Goal: Transaction & Acquisition: Download file/media

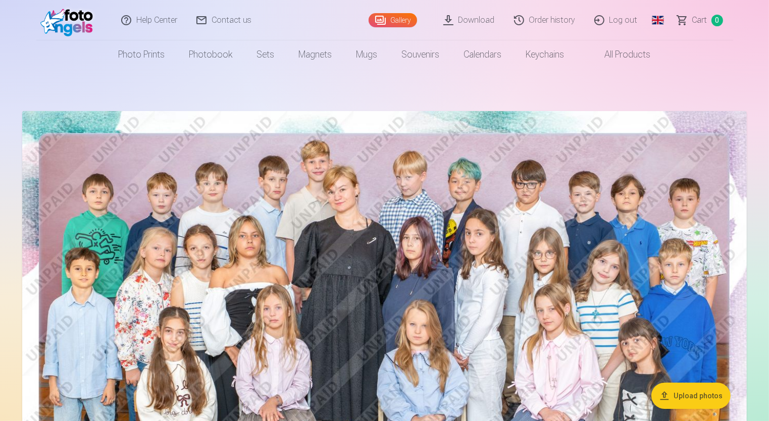
click at [474, 22] on link "Download" at bounding box center [469, 20] width 71 height 40
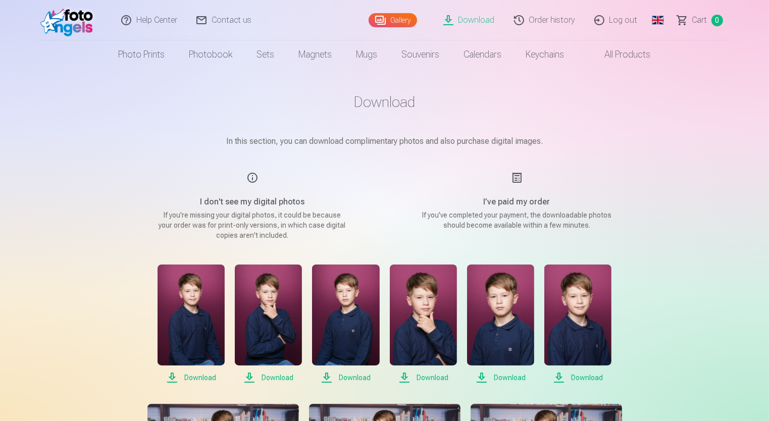
click at [184, 379] on span "Download" at bounding box center [191, 378] width 67 height 12
click at [276, 378] on span "Download" at bounding box center [268, 378] width 67 height 12
click at [352, 375] on span "Download" at bounding box center [345, 378] width 67 height 12
click at [424, 378] on span "Download" at bounding box center [423, 378] width 67 height 12
click at [507, 375] on span "Download" at bounding box center [500, 378] width 67 height 12
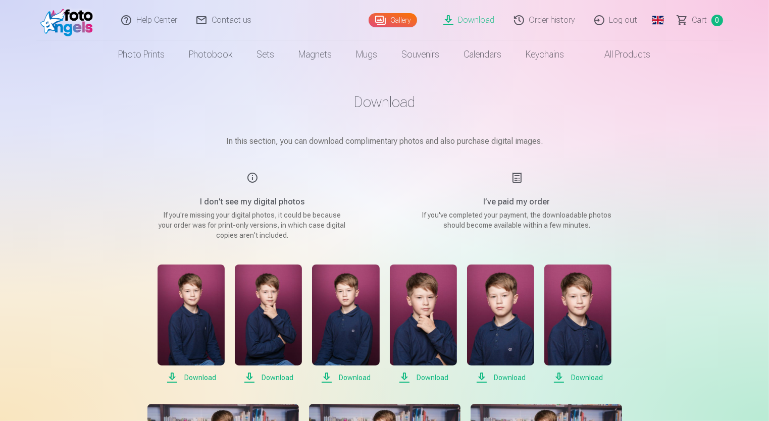
click at [567, 380] on span "Download" at bounding box center [578, 378] width 67 height 12
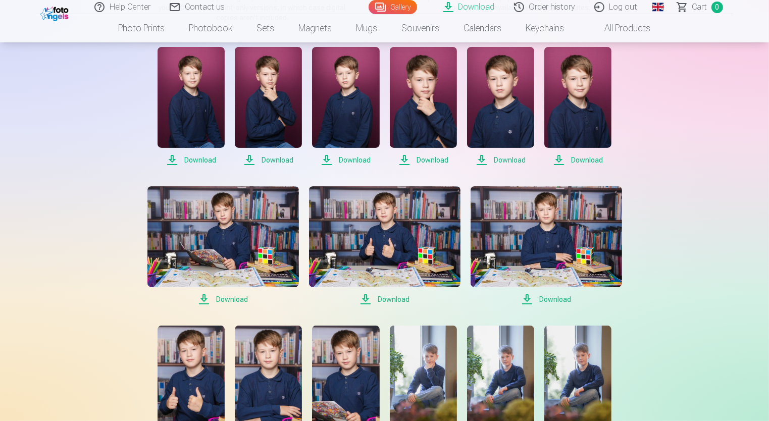
scroll to position [303, 0]
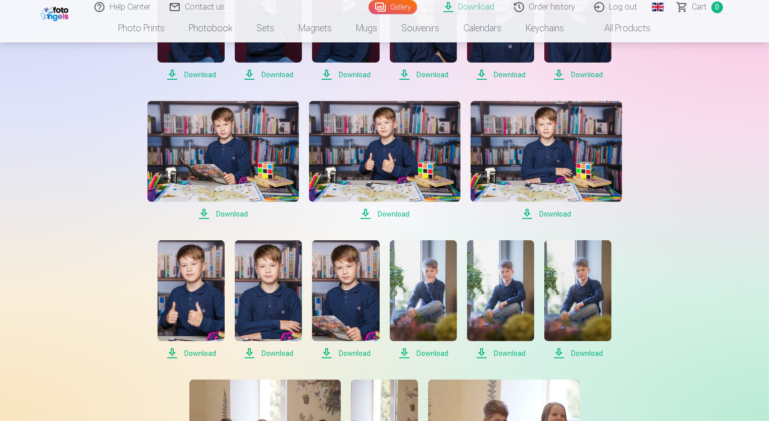
click at [230, 213] on span "Download" at bounding box center [224, 214] width 152 height 12
click at [386, 217] on span "Download" at bounding box center [385, 214] width 152 height 12
click at [744, 228] on div "Help Center Contact us Gallery Download Order history Log out Global Latvian (l…" at bounding box center [384, 401] width 769 height 1408
click at [554, 211] on span "Download" at bounding box center [547, 214] width 152 height 12
click at [196, 353] on span "Download" at bounding box center [191, 354] width 67 height 12
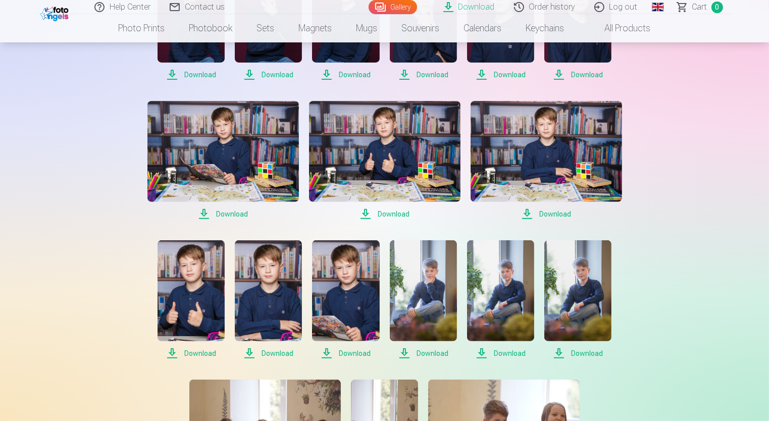
click at [282, 355] on span "Download" at bounding box center [268, 354] width 67 height 12
click at [357, 351] on span "Download" at bounding box center [345, 354] width 67 height 12
click at [430, 353] on span "Download" at bounding box center [423, 354] width 67 height 12
click at [506, 353] on span "Download" at bounding box center [500, 354] width 67 height 12
click at [576, 351] on span "Download" at bounding box center [578, 354] width 67 height 12
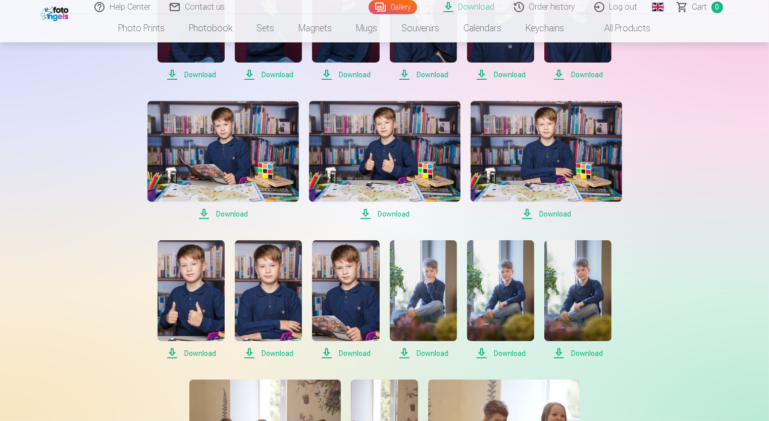
click at [717, 357] on div "Help Center Contact us Gallery Download Order history Log out Global Latvian (l…" at bounding box center [384, 401] width 769 height 1408
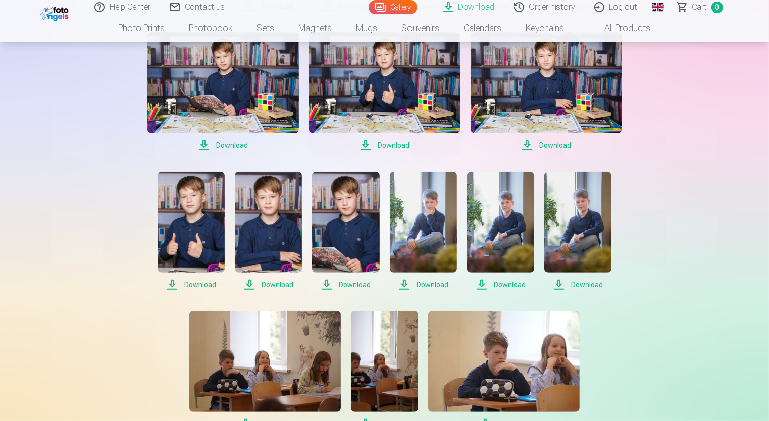
scroll to position [455, 0]
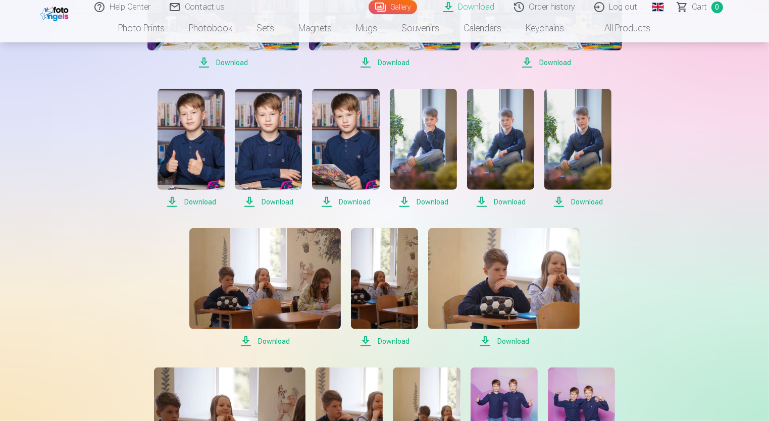
click at [270, 344] on span "Download" at bounding box center [265, 341] width 152 height 12
click at [388, 345] on span "Download" at bounding box center [384, 341] width 67 height 12
click at [508, 339] on span "Download" at bounding box center [504, 341] width 152 height 12
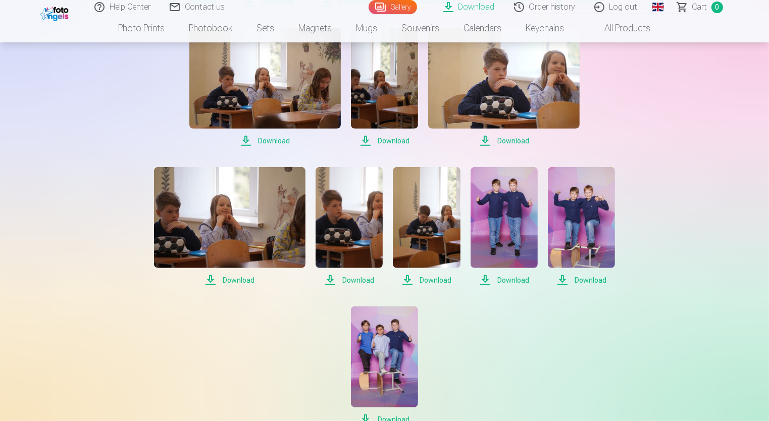
scroll to position [657, 0]
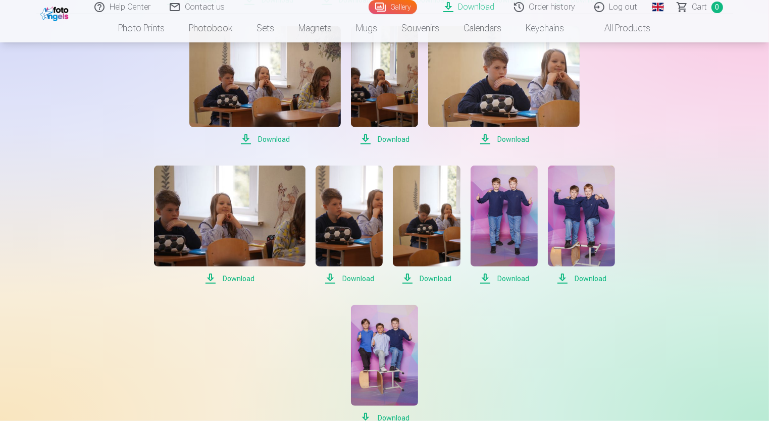
click at [228, 278] on span "Download" at bounding box center [230, 279] width 152 height 12
click at [361, 280] on span "Download" at bounding box center [349, 279] width 67 height 12
click at [442, 277] on span "Download" at bounding box center [426, 279] width 67 height 12
click at [516, 278] on span "Download" at bounding box center [504, 279] width 67 height 12
click at [612, 354] on div "Download Download Download Download Download Download Download Download Downloa…" at bounding box center [384, 16] width 505 height 816
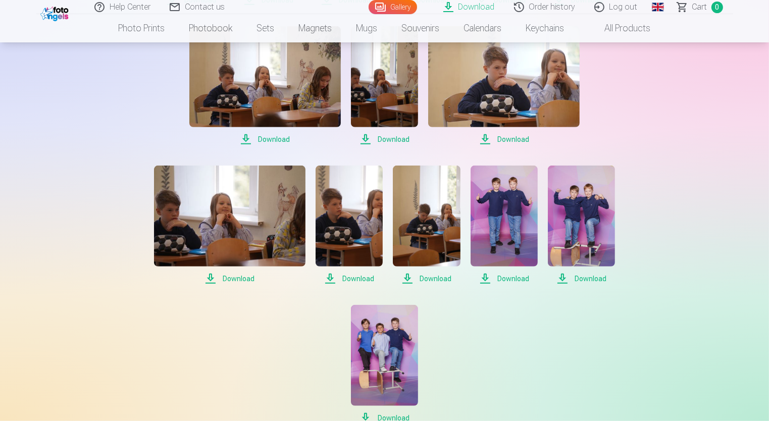
click at [586, 278] on span "Download" at bounding box center [581, 279] width 67 height 12
click at [753, 114] on div "Help Center Contact us Gallery Download Order history Log out Global Latvian (l…" at bounding box center [384, 47] width 769 height 1408
click at [592, 279] on span "Download" at bounding box center [581, 279] width 67 height 12
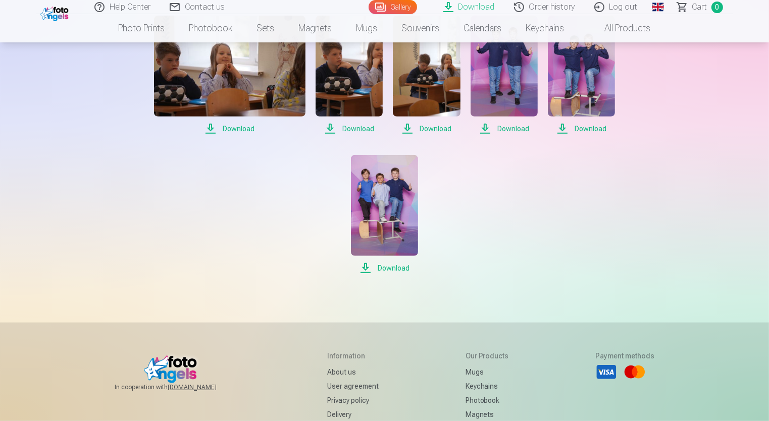
scroll to position [808, 0]
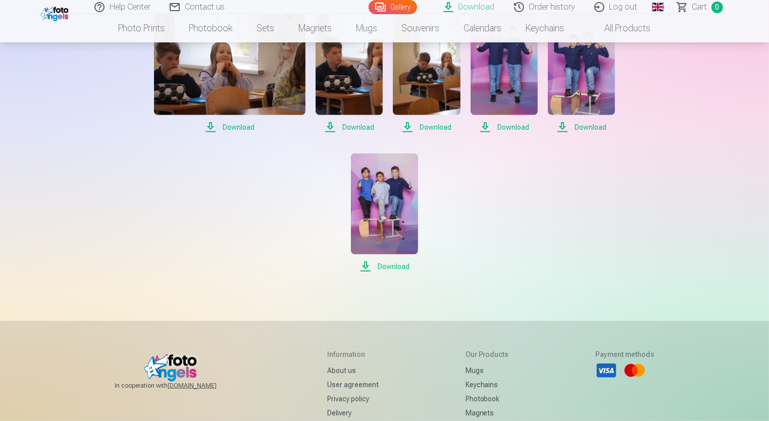
click at [393, 265] on span "Download" at bounding box center [384, 267] width 67 height 12
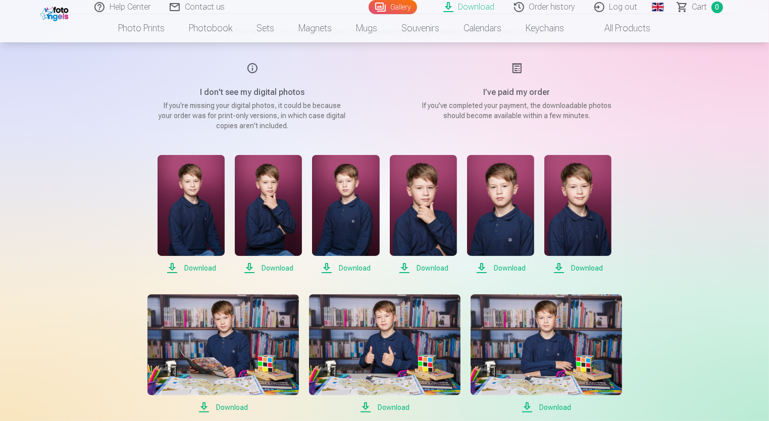
scroll to position [0, 0]
